Goal: Browse casually: Explore the website without a specific task or goal

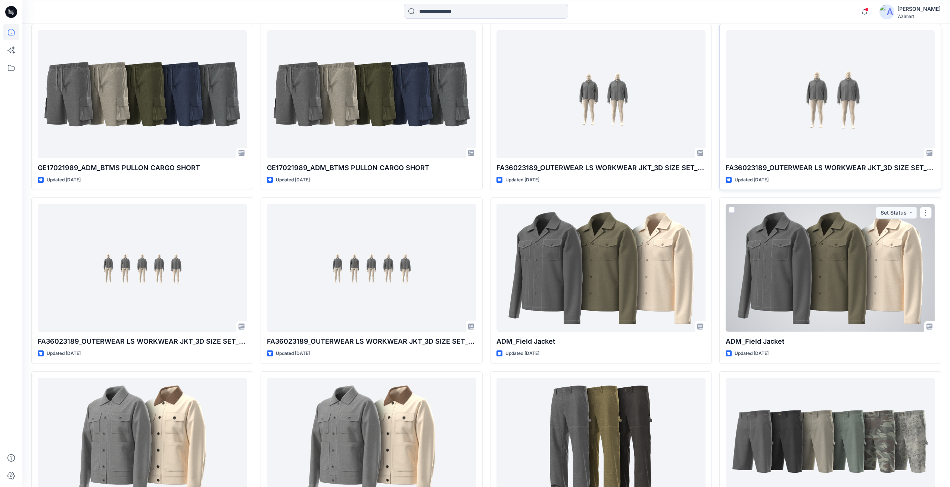
scroll to position [799, 0]
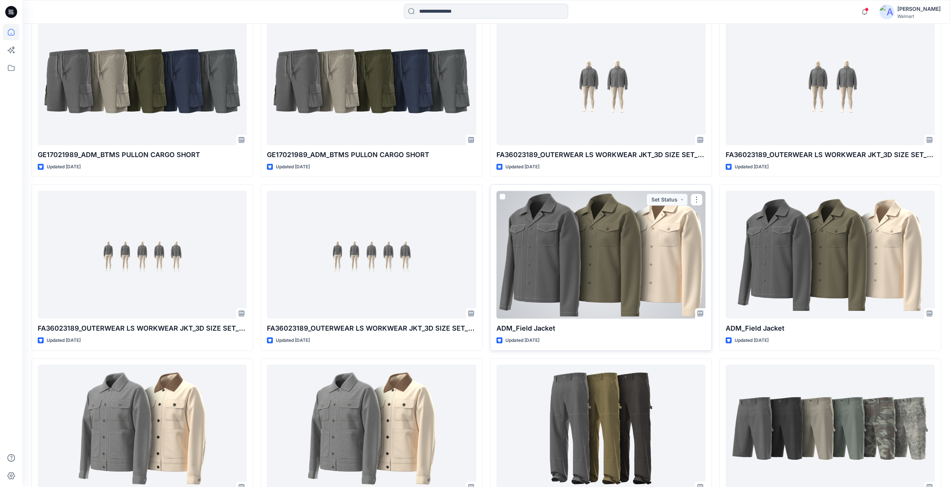
click at [620, 237] on div at bounding box center [601, 255] width 209 height 128
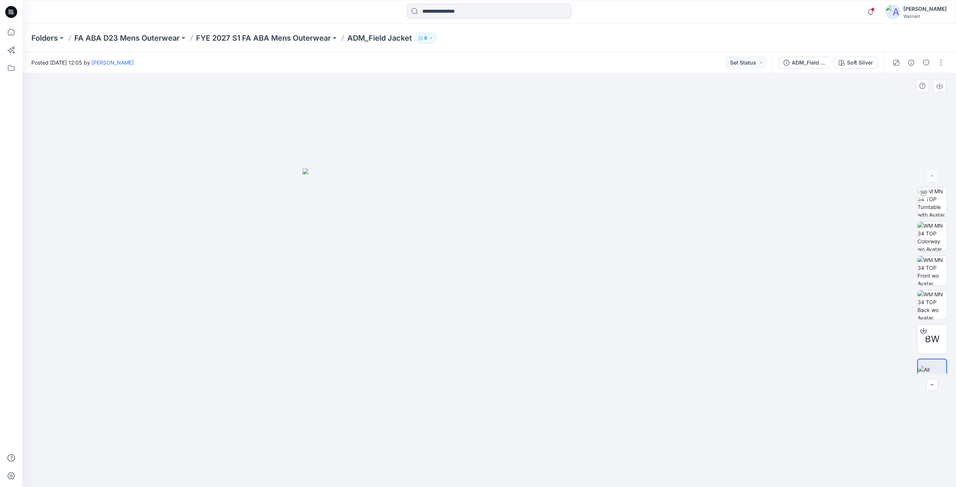
click at [406, 251] on img at bounding box center [488, 327] width 373 height 319
click at [428, 267] on img at bounding box center [488, 327] width 373 height 319
click at [937, 265] on img at bounding box center [931, 270] width 29 height 29
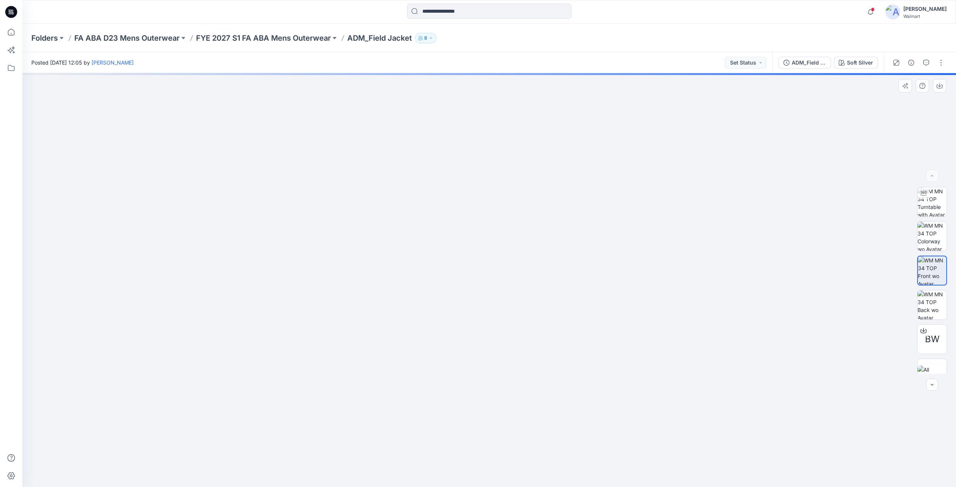
click at [509, 204] on img at bounding box center [488, 291] width 373 height 394
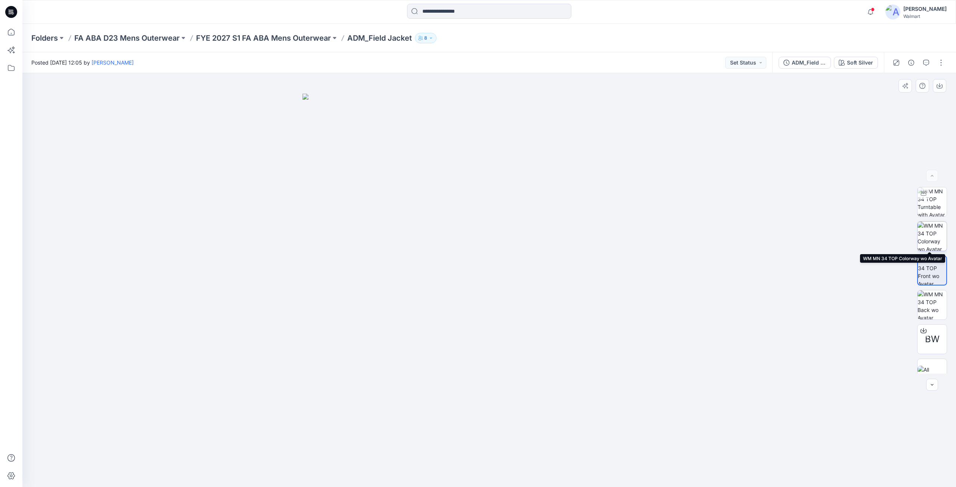
click at [920, 239] on img at bounding box center [931, 236] width 29 height 29
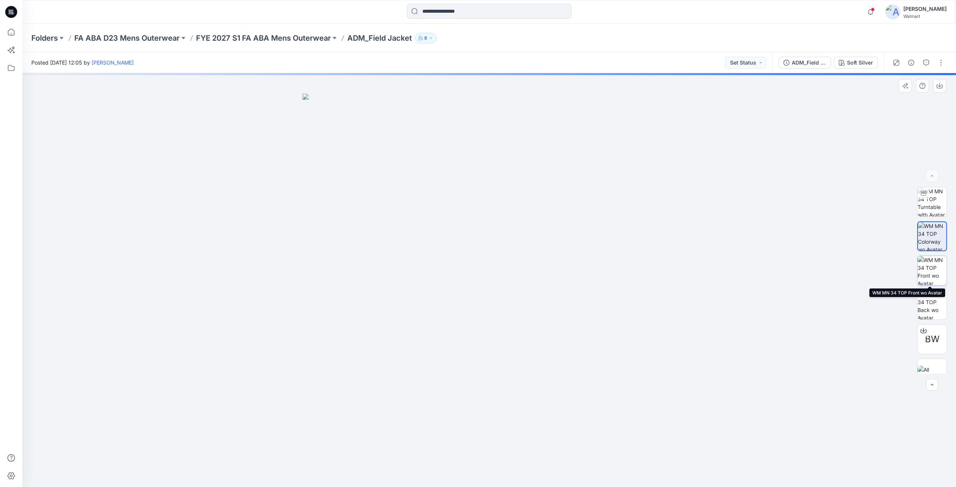
click at [929, 270] on img at bounding box center [931, 270] width 29 height 29
